Goal: Transaction & Acquisition: Purchase product/service

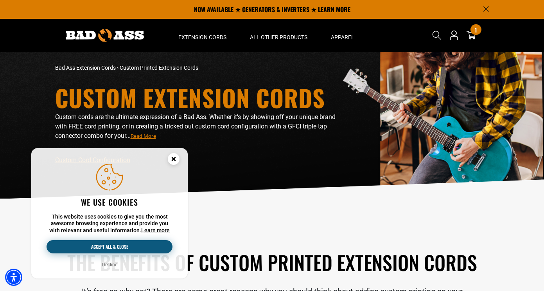
click at [117, 244] on button "Accept all & close" at bounding box center [110, 246] width 126 height 13
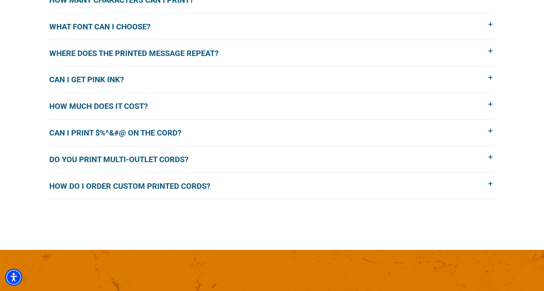
scroll to position [660, 0]
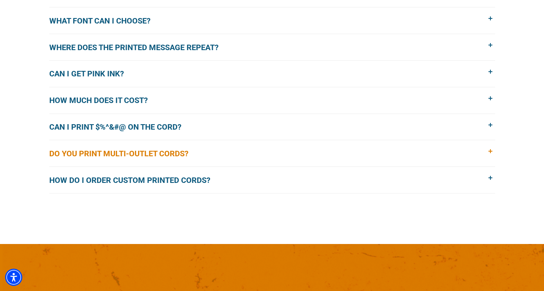
click at [154, 155] on span "Do you print multi-outlet cords?" at bounding box center [124, 153] width 151 height 12
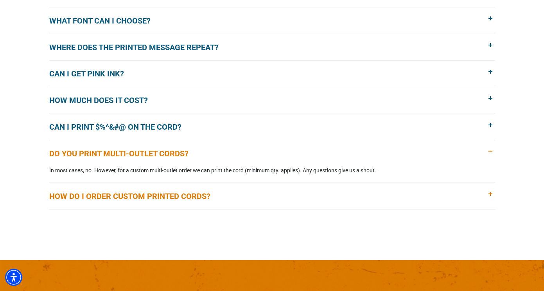
click at [155, 195] on span "How do I order custom printed cords?" at bounding box center [135, 196] width 173 height 12
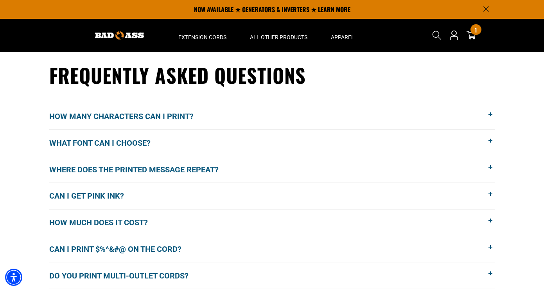
scroll to position [537, 0]
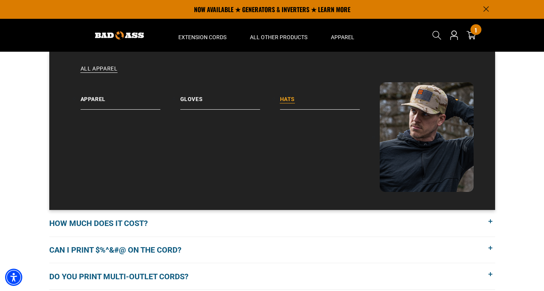
click at [289, 99] on link "Hats" at bounding box center [330, 95] width 100 height 27
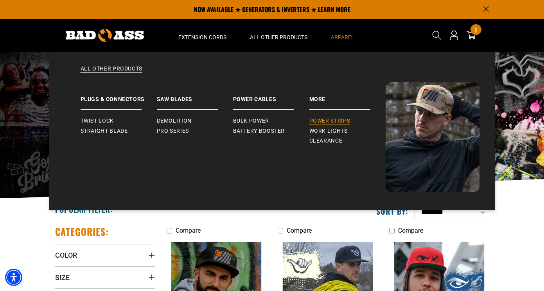
click at [315, 122] on span "Power Strips" at bounding box center [329, 120] width 41 height 7
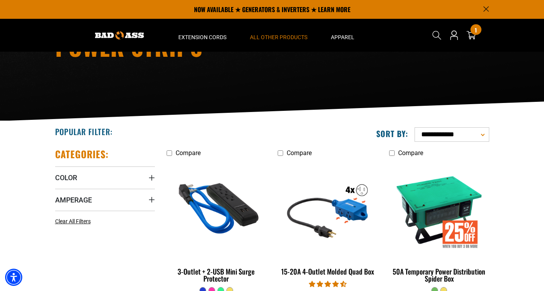
scroll to position [75, 0]
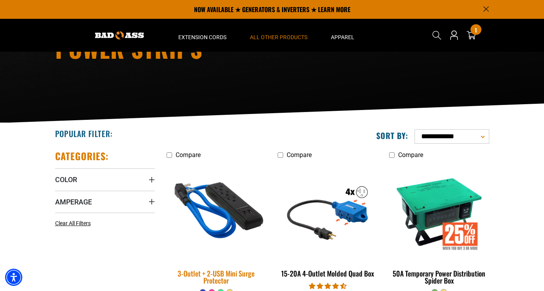
click at [238, 211] on img at bounding box center [215, 211] width 109 height 100
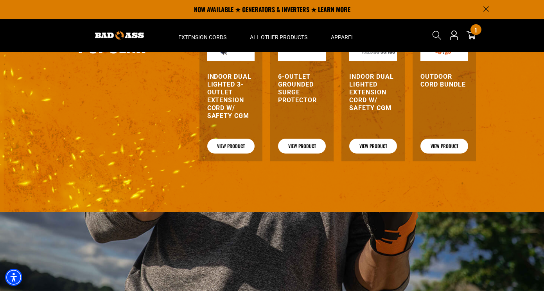
scroll to position [788, 0]
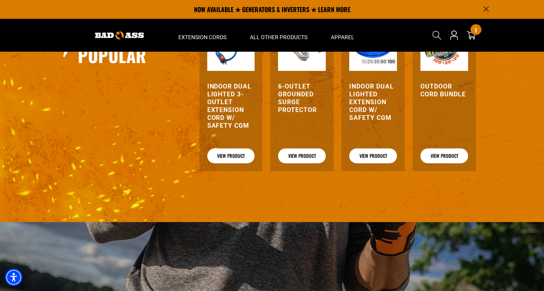
click at [231, 103] on h3 "Indoor Dual Lighted 3-Outlet Extension Cord w/ Safety CGM" at bounding box center [231, 105] width 48 height 47
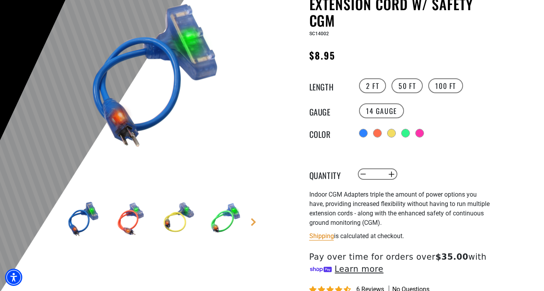
scroll to position [106, 0]
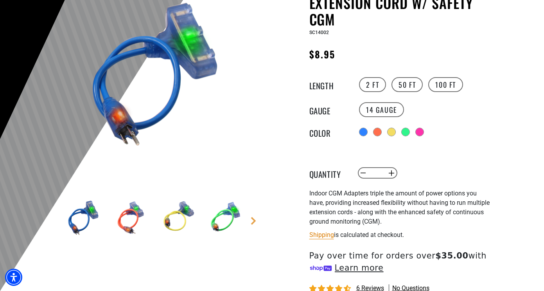
click at [228, 221] on img at bounding box center [225, 217] width 45 height 45
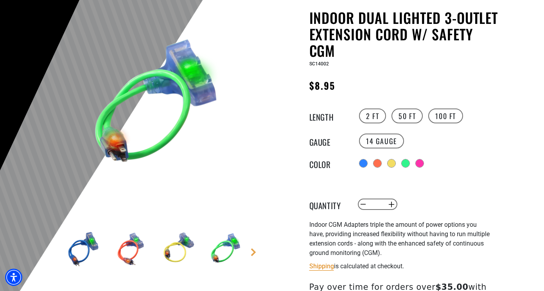
scroll to position [77, 0]
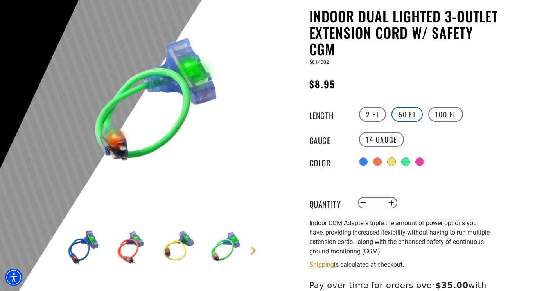
click at [409, 113] on label "50 FT" at bounding box center [406, 114] width 31 height 15
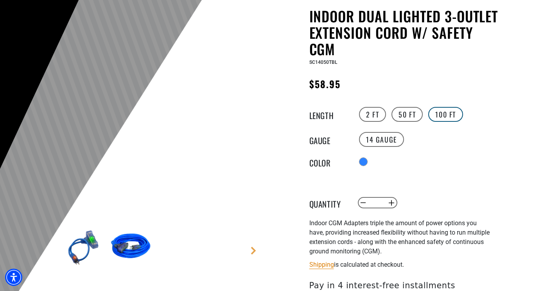
click at [443, 116] on label "100 FT" at bounding box center [445, 114] width 35 height 15
click at [369, 117] on label "2 FT" at bounding box center [372, 114] width 27 height 15
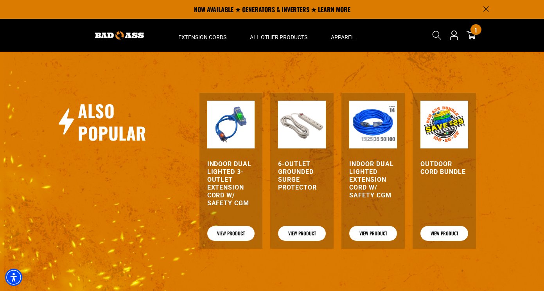
scroll to position [701, 0]
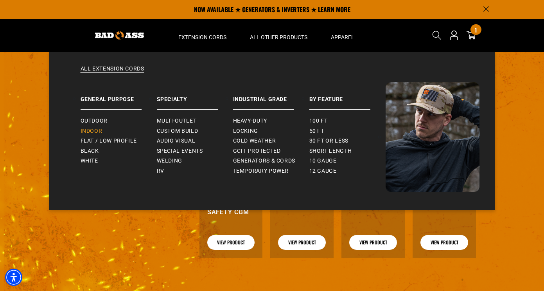
click at [93, 128] on span "Indoor" at bounding box center [92, 130] width 22 height 7
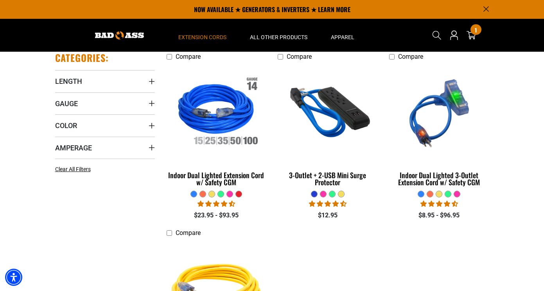
scroll to position [172, 0]
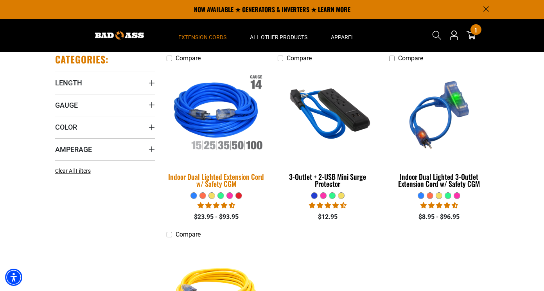
click at [177, 181] on div "Indoor Dual Lighted Extension Cord w/ Safety CGM" at bounding box center [217, 180] width 100 height 14
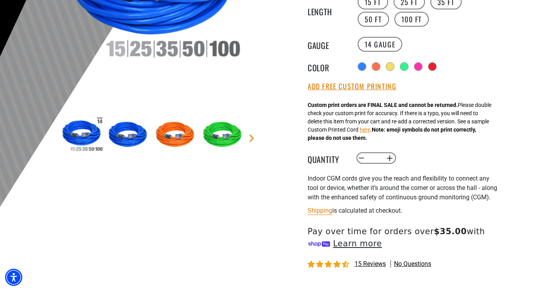
scroll to position [195, 0]
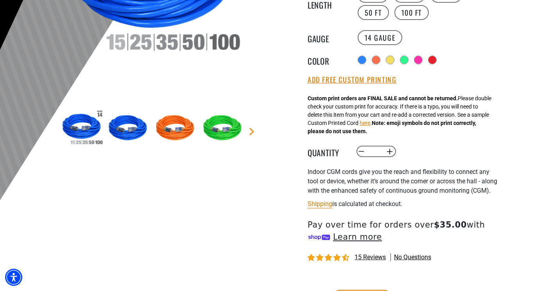
click at [219, 126] on img at bounding box center [223, 128] width 45 height 45
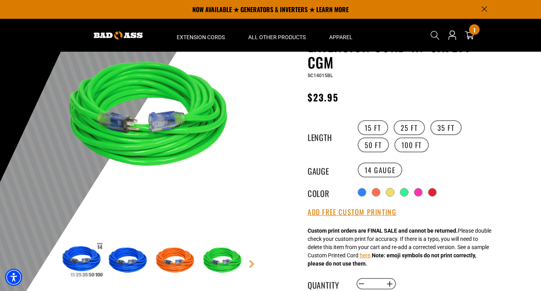
scroll to position [63, 0]
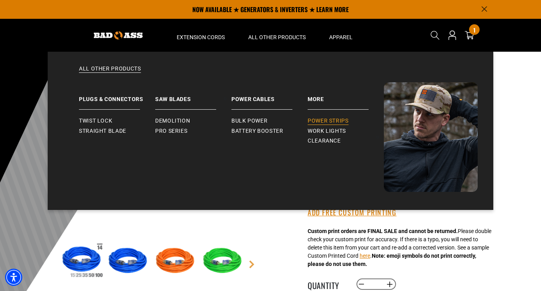
click at [313, 120] on span "Power Strips" at bounding box center [328, 120] width 41 height 7
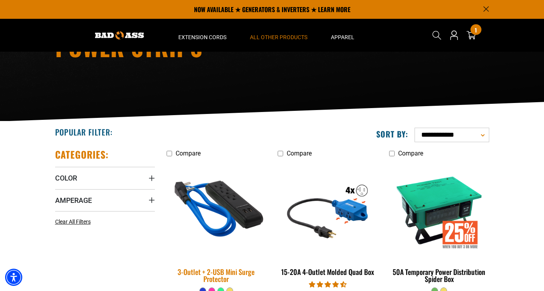
scroll to position [75, 0]
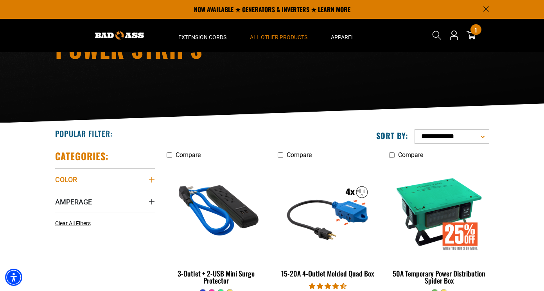
click at [148, 176] on summary "Color" at bounding box center [105, 179] width 100 height 22
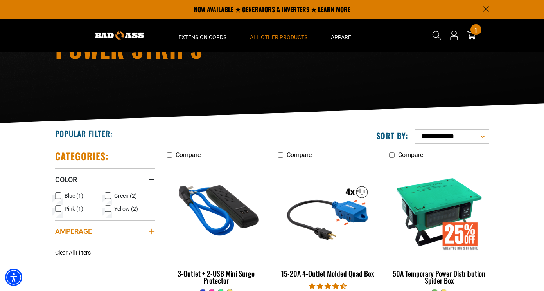
click at [147, 226] on summary "Amperage" at bounding box center [105, 231] width 100 height 22
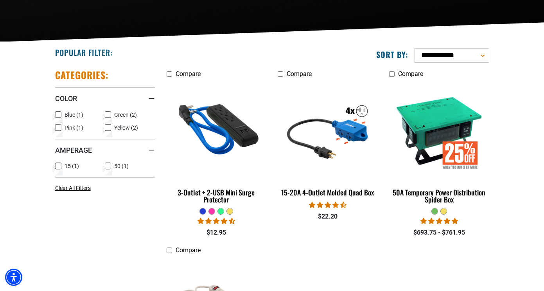
scroll to position [160, 0]
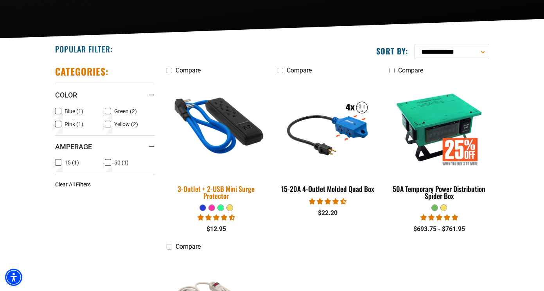
click at [180, 187] on div "3-Outlet + 2-USB Mini Surge Protector" at bounding box center [217, 192] width 100 height 14
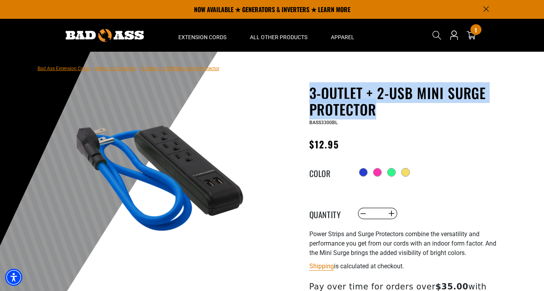
drag, startPoint x: 392, startPoint y: 115, endPoint x: 304, endPoint y: 93, distance: 90.8
click at [304, 93] on div "3-Outlet + 2-USB Mini Surge Protector 3-Outlet + 2-USB Mini Surge Protector BAS…" at bounding box center [389, 247] width 223 height 326
copy h1 "3-Outlet + 2-USB Mini Surge Protector"
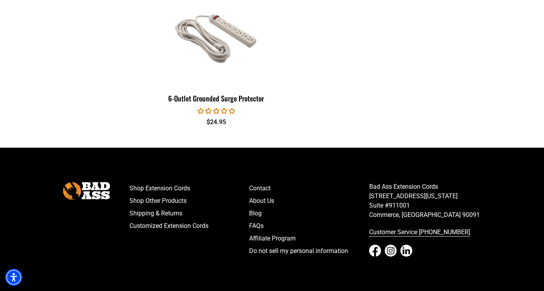
scroll to position [427, 0]
